Goal: Information Seeking & Learning: Learn about a topic

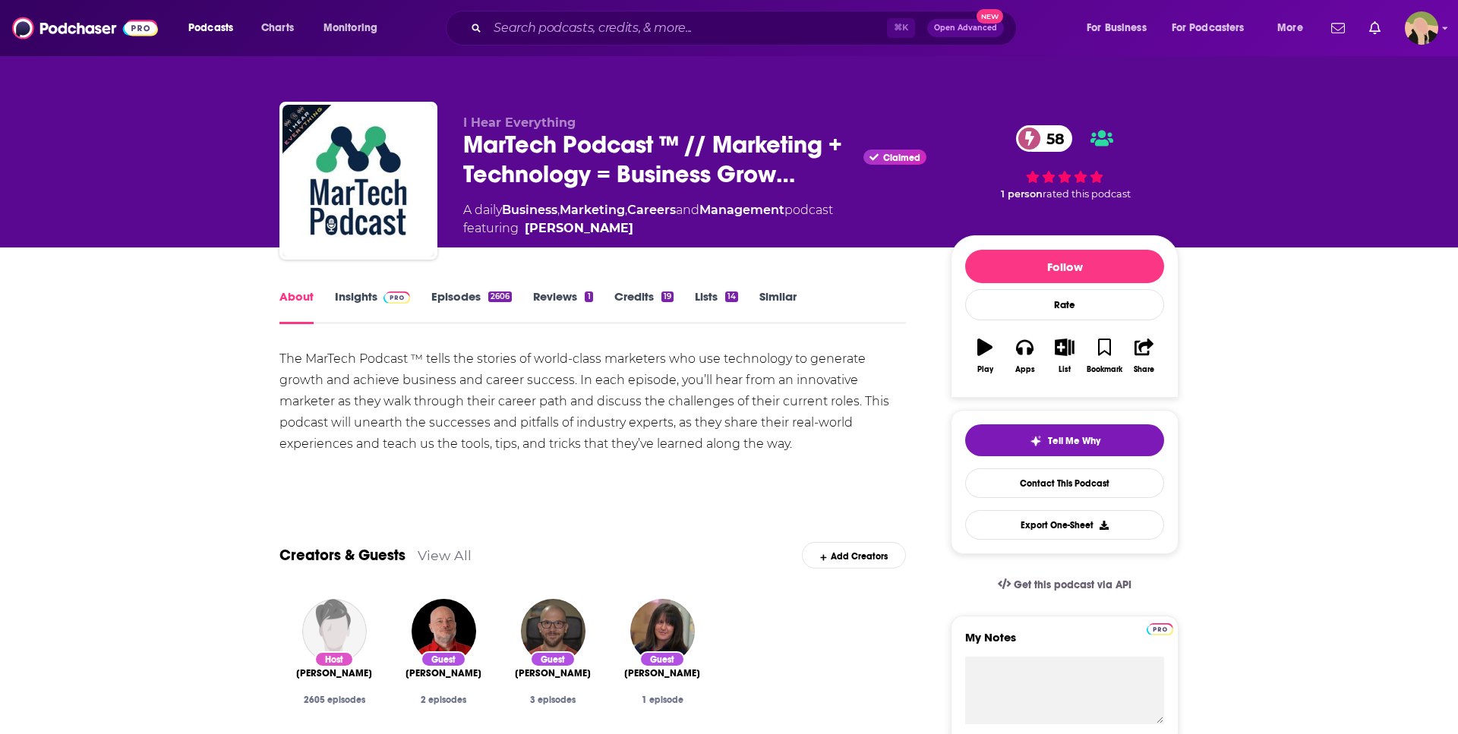
click at [377, 298] on span at bounding box center [393, 296] width 33 height 14
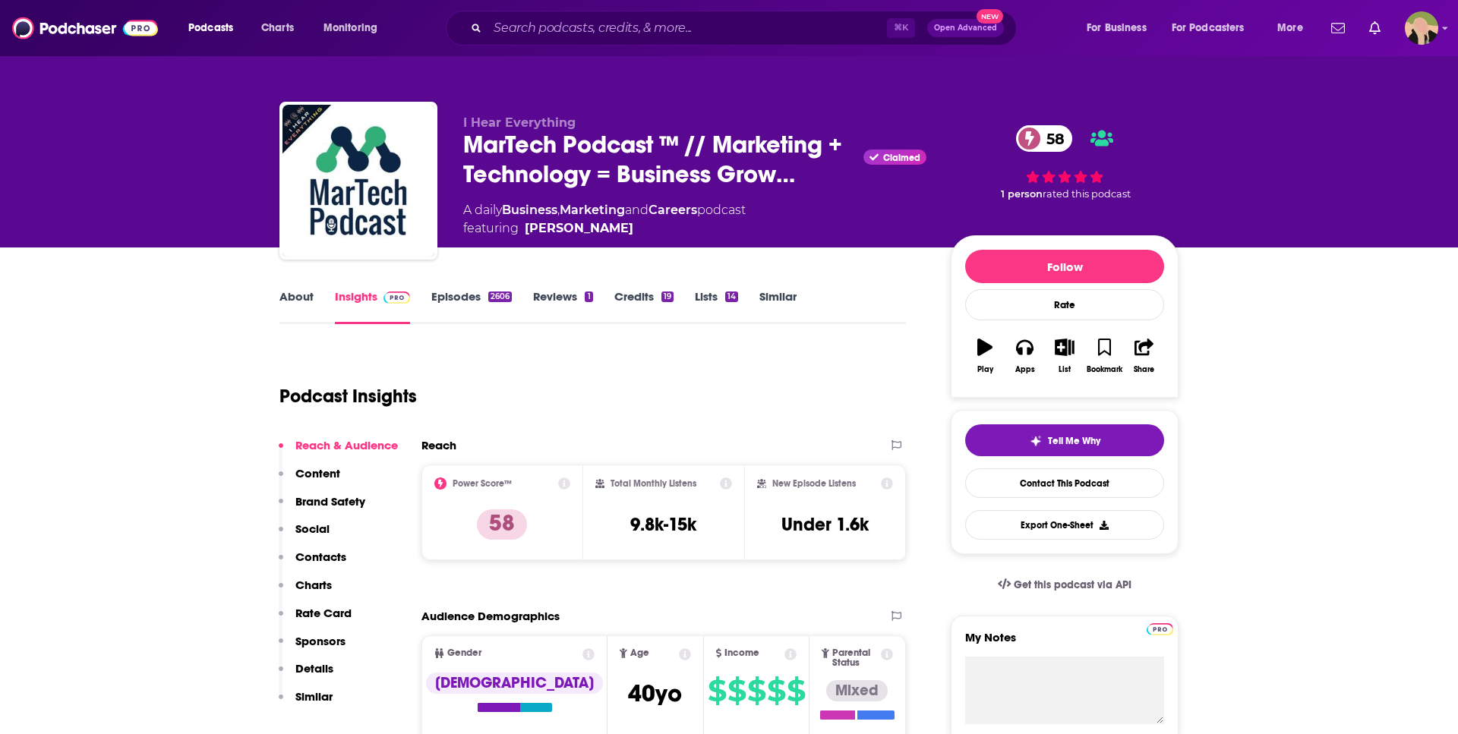
scroll to position [122, 0]
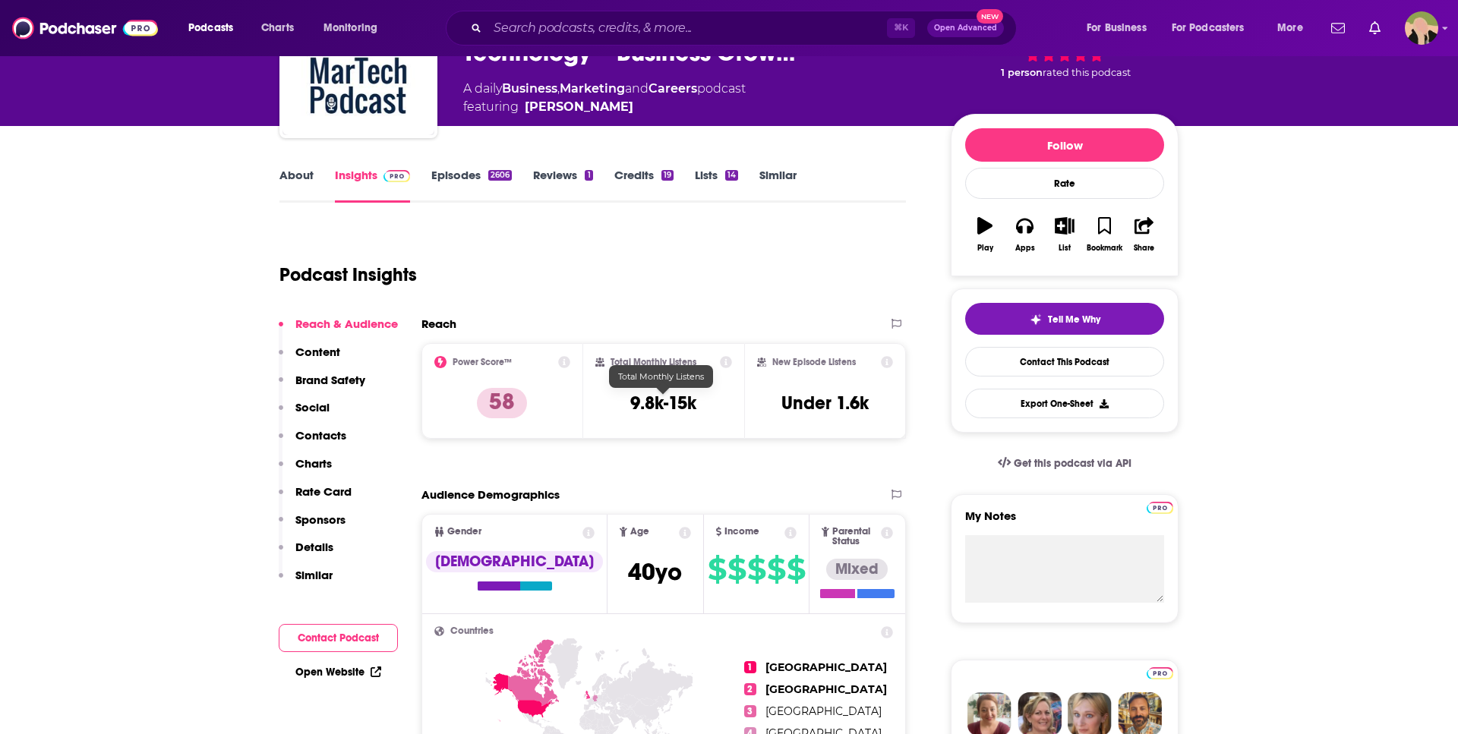
click at [680, 400] on h3 "9.8k-15k" at bounding box center [663, 403] width 66 height 23
copy div "9.8k-15k"
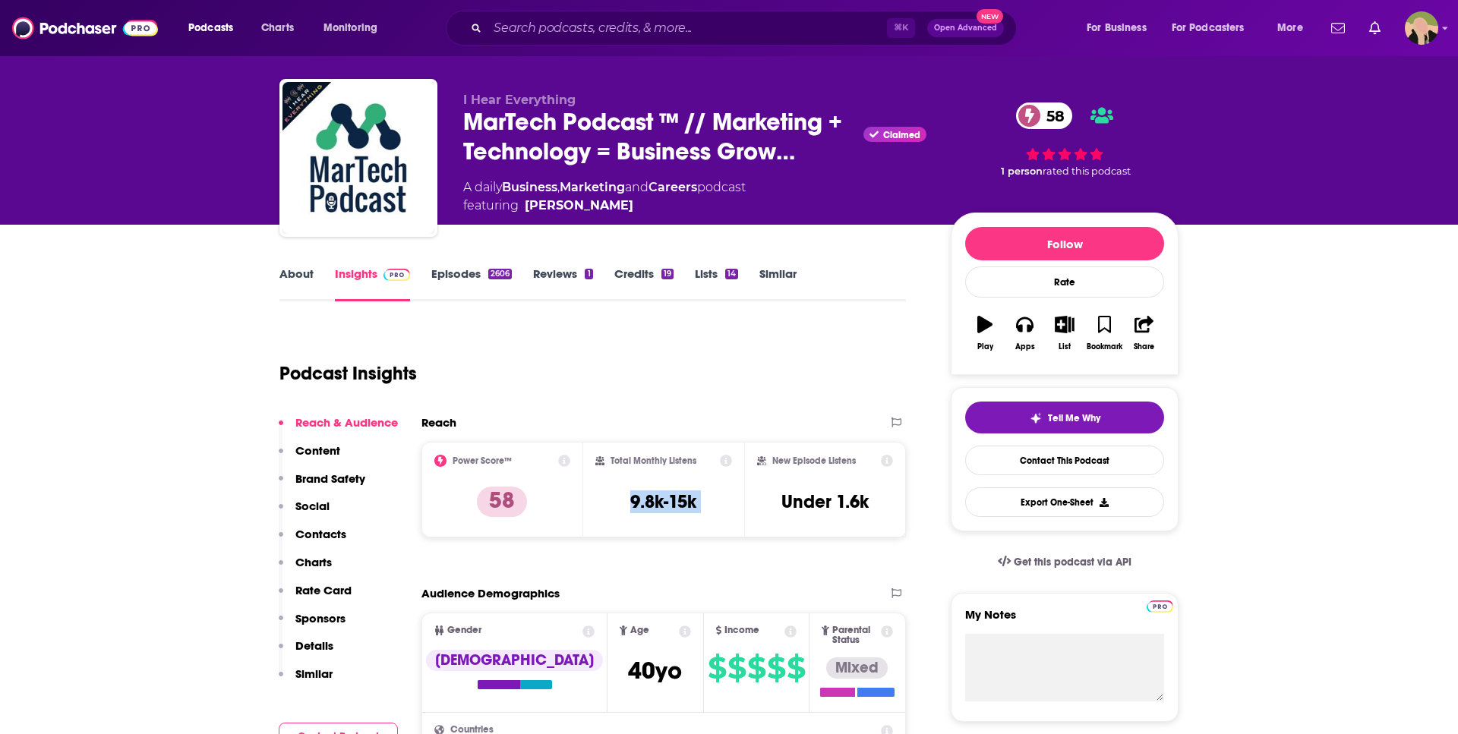
scroll to position [0, 0]
